Goal: Check status: Check status

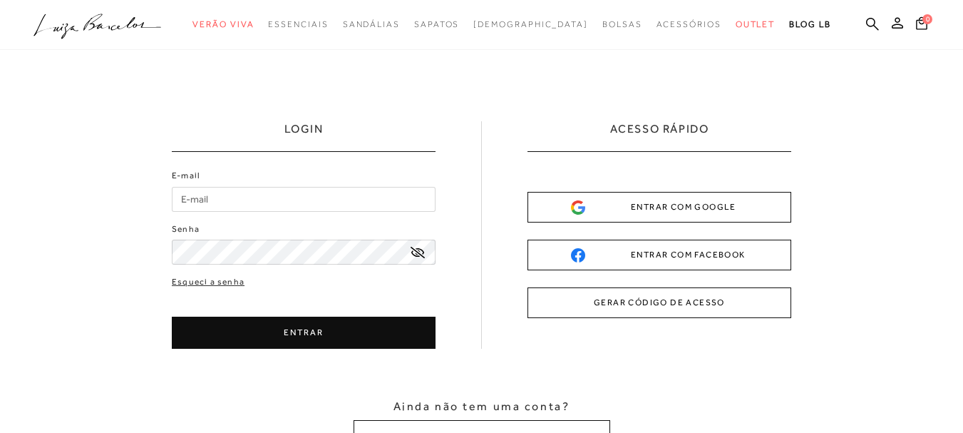
click at [244, 199] on input "E-mail" at bounding box center [304, 199] width 264 height 25
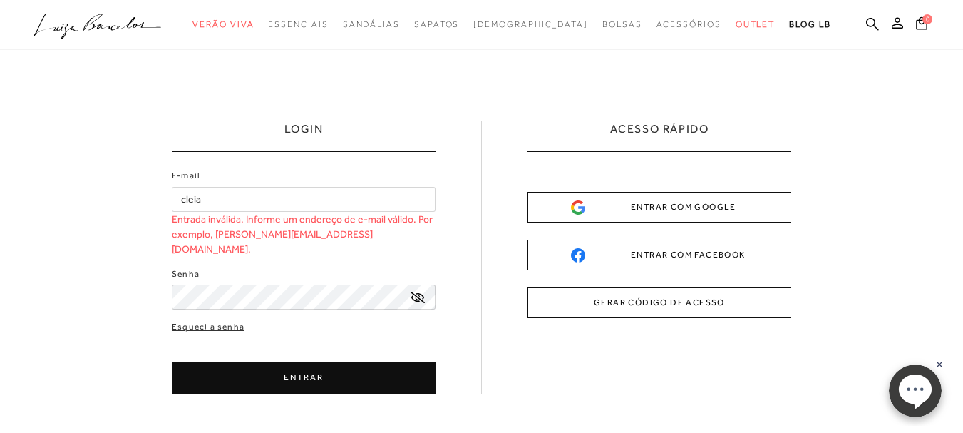
type input "[EMAIL_ADDRESS][DOMAIN_NAME]"
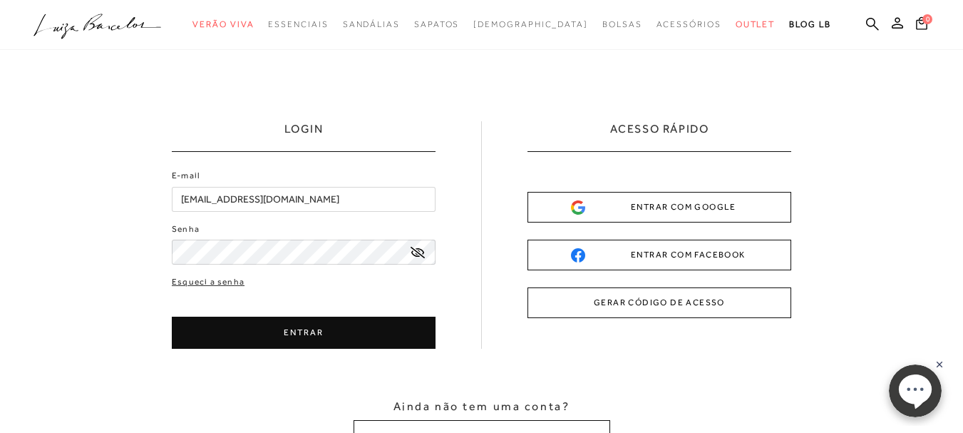
click at [279, 329] on button "ENTRAR" at bounding box center [304, 332] width 264 height 32
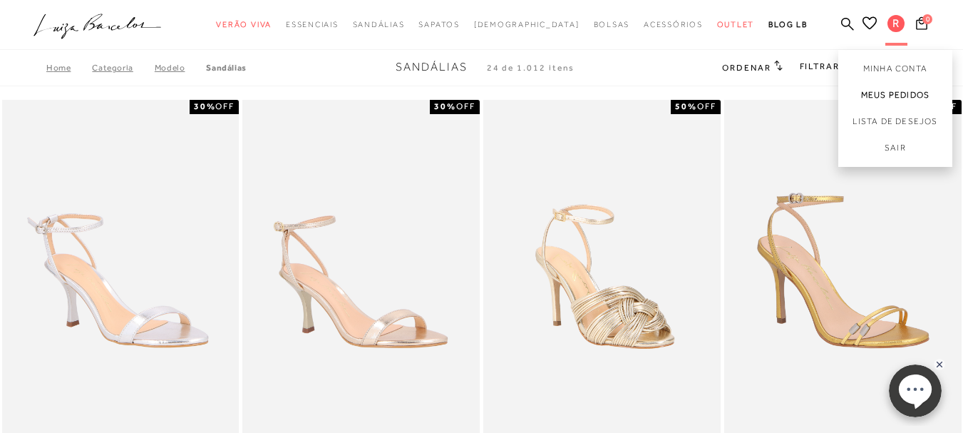
click at [849, 96] on link "Meus Pedidos" at bounding box center [895, 95] width 114 height 26
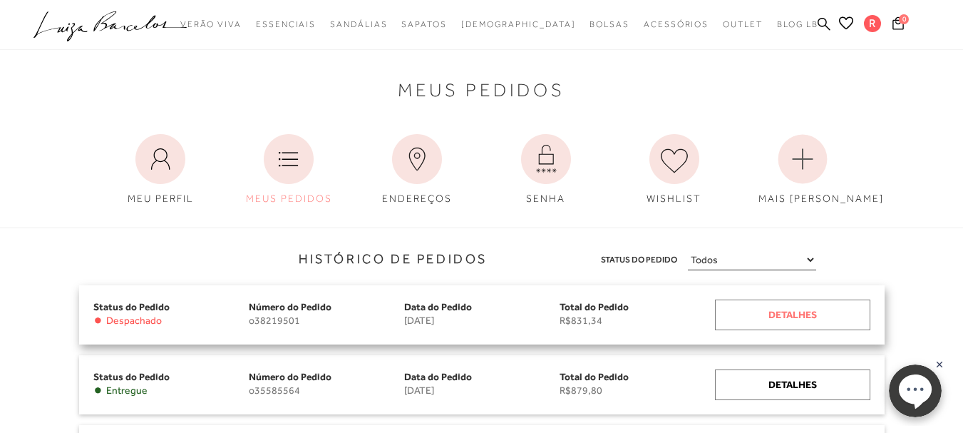
click at [769, 304] on div "Detalhes" at bounding box center [792, 314] width 155 height 31
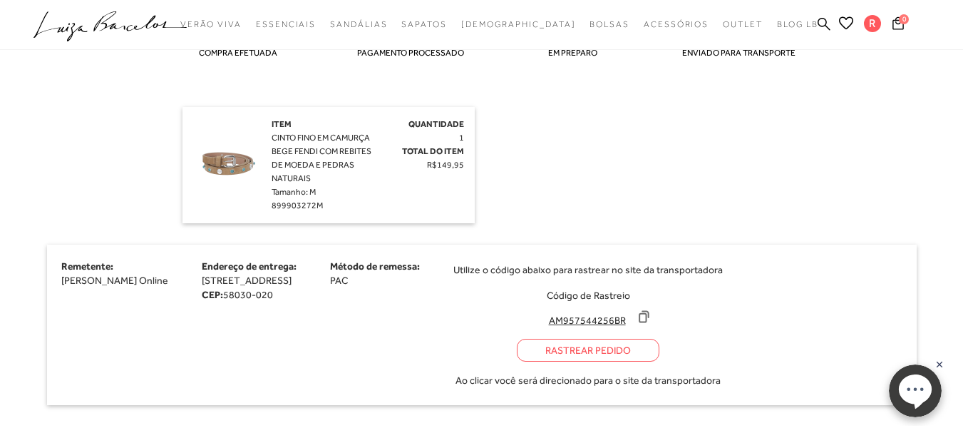
scroll to position [428, 0]
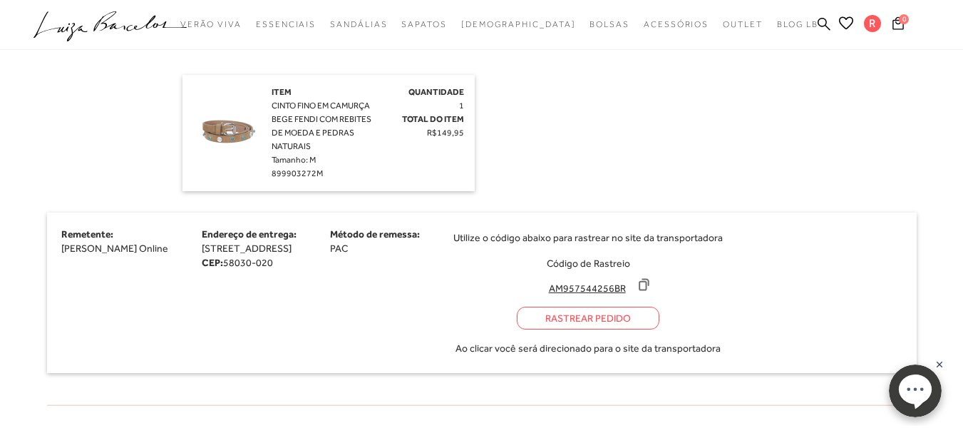
click at [659, 318] on div "Rastrear Pedido" at bounding box center [588, 317] width 143 height 23
drag, startPoint x: 683, startPoint y: 289, endPoint x: 762, endPoint y: 287, distance: 79.8
click at [634, 287] on input "AM957544256BR" at bounding box center [586, 288] width 95 height 14
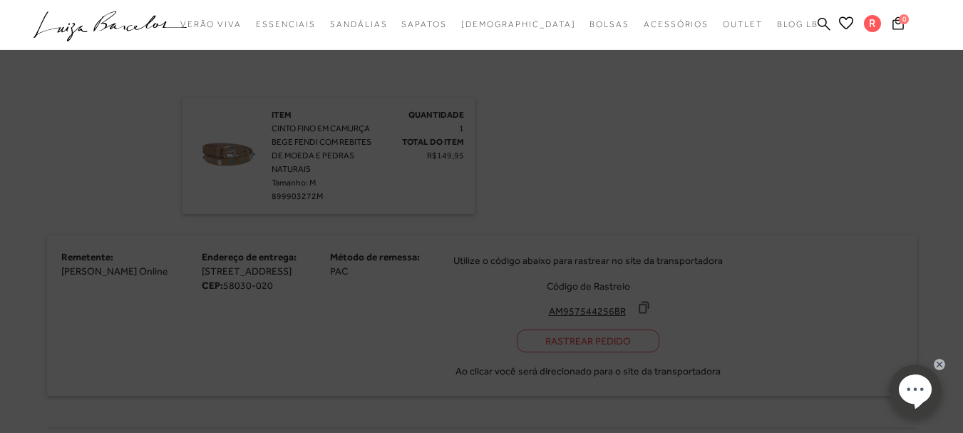
scroll to position [451, 0]
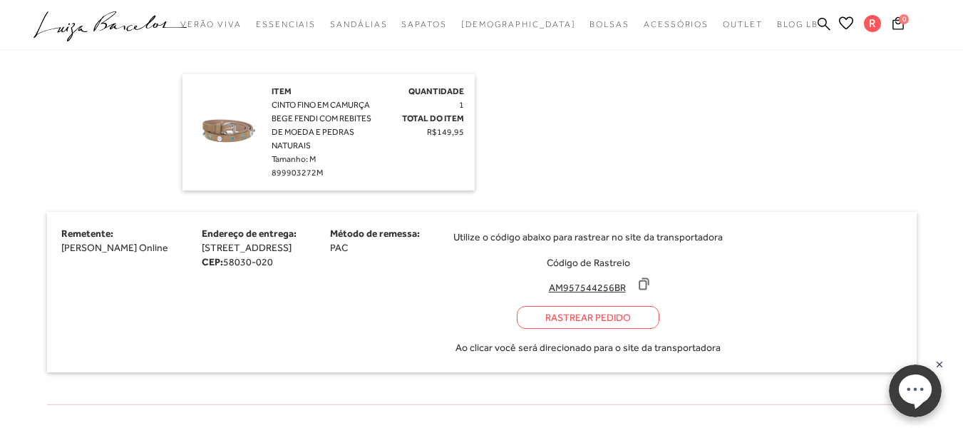
drag, startPoint x: 727, startPoint y: 280, endPoint x: 553, endPoint y: 316, distance: 177.6
click at [551, 318] on div "Remetente: [PERSON_NAME] Online Endereço de entrega: [STREET_ADDRESS] CEP: 5803…" at bounding box center [481, 292] width 869 height 160
drag, startPoint x: 681, startPoint y: 290, endPoint x: 761, endPoint y: 289, distance: 79.8
click at [634, 289] on input "AM957544256BR" at bounding box center [586, 287] width 95 height 14
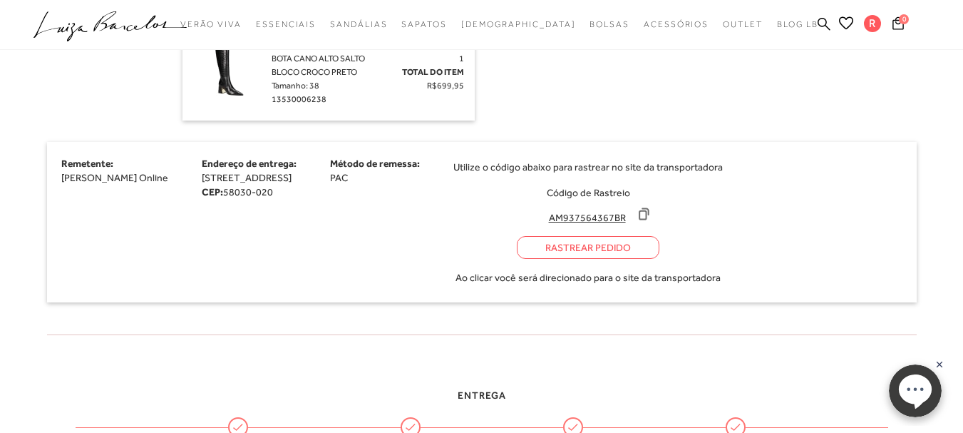
scroll to position [1021, 0]
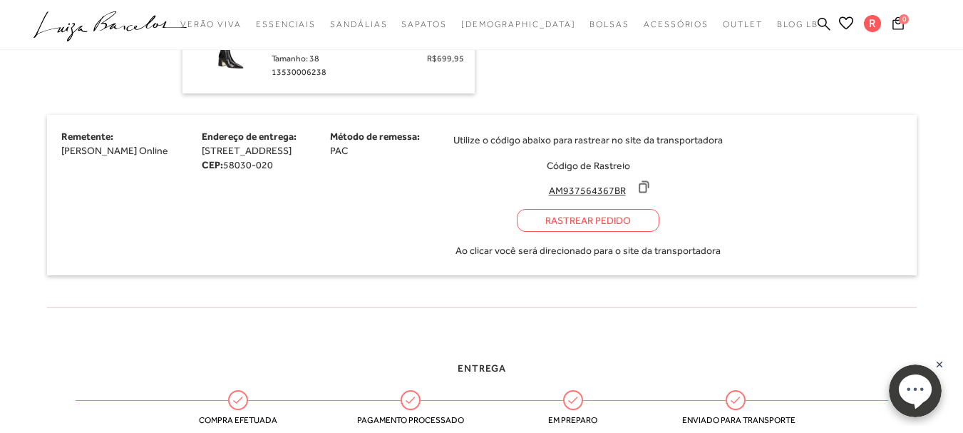
drag, startPoint x: 685, startPoint y: 191, endPoint x: 764, endPoint y: 192, distance: 79.1
click at [634, 192] on input "AM937564367BR" at bounding box center [586, 190] width 95 height 14
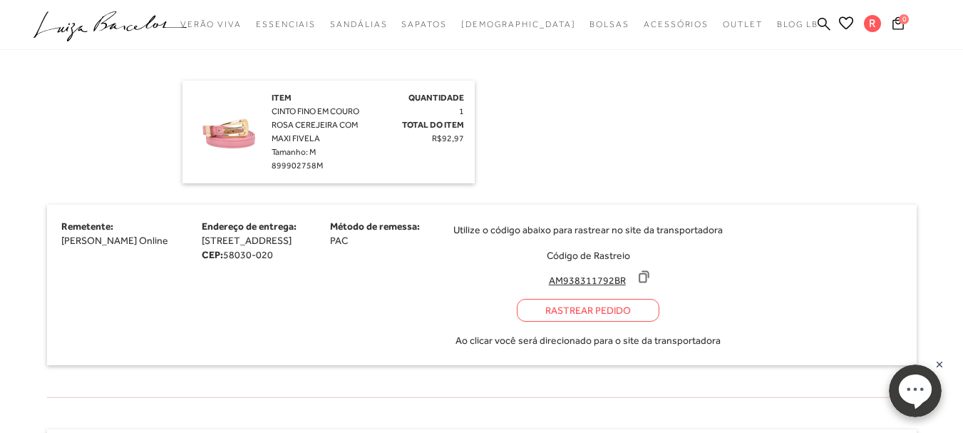
scroll to position [1449, 0]
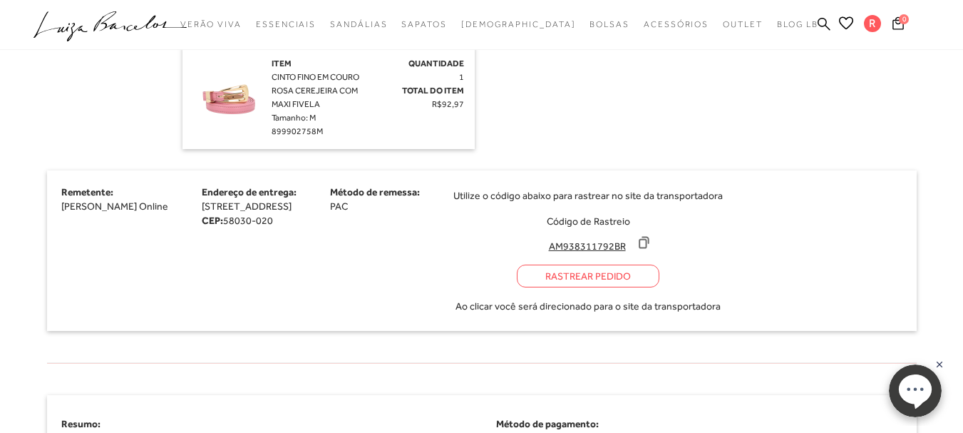
drag, startPoint x: 684, startPoint y: 248, endPoint x: 767, endPoint y: 247, distance: 82.7
click at [634, 247] on input "AM938311792BR" at bounding box center [586, 246] width 95 height 14
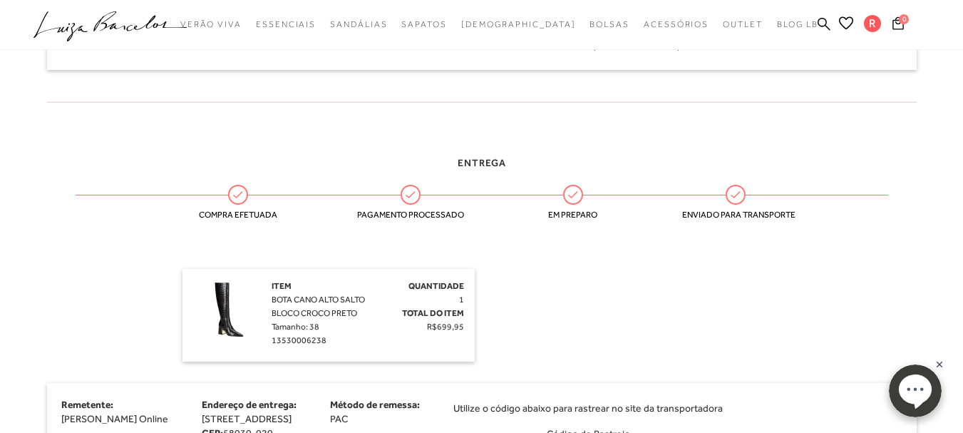
scroll to position [736, 0]
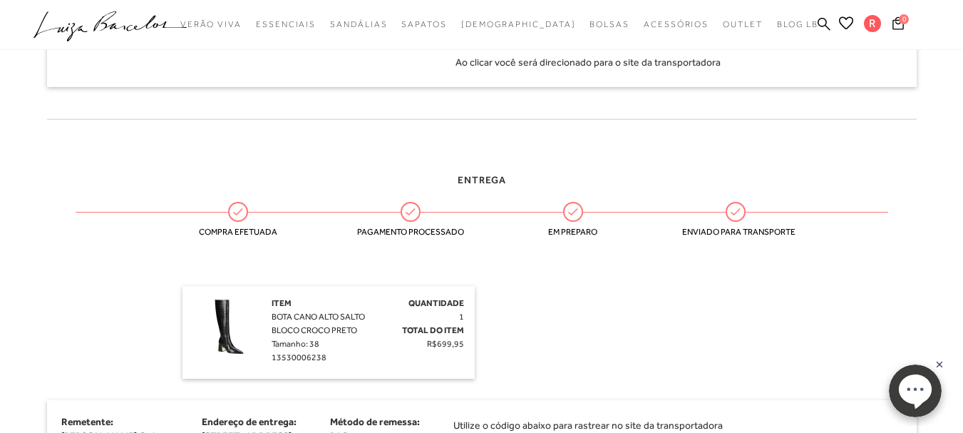
click at [95, 28] on icon at bounding box center [110, 21] width 32 height 20
